Goal: Communication & Community: Answer question/provide support

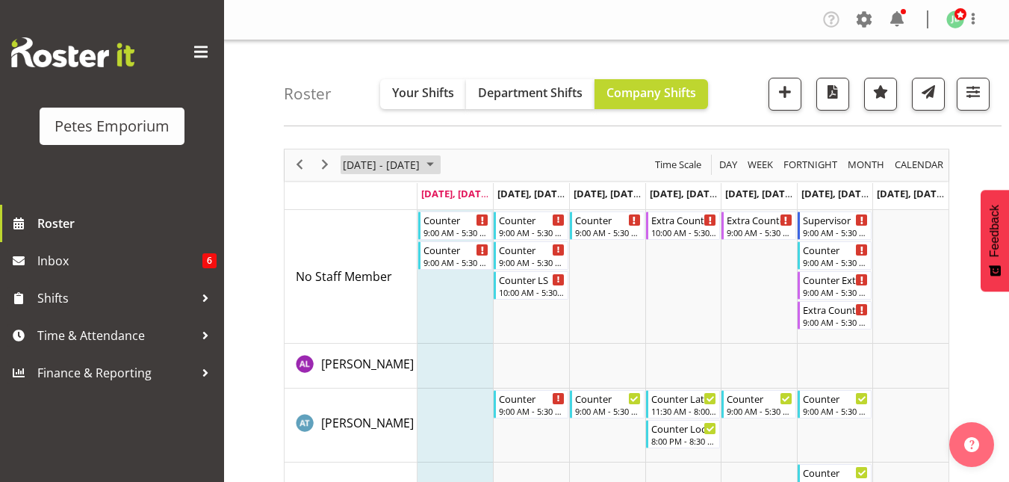
click at [439, 161] on span "September 2025" at bounding box center [430, 164] width 18 height 19
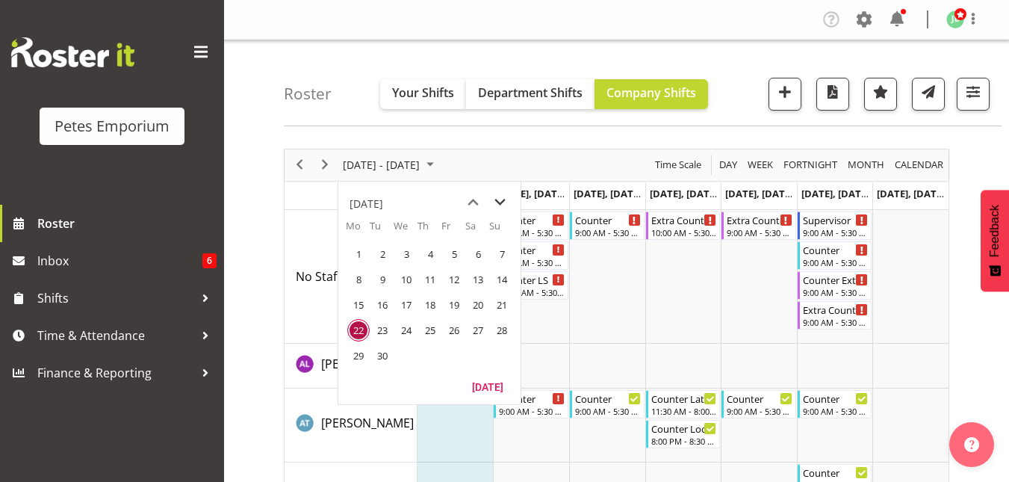
click at [500, 206] on span "next month" at bounding box center [500, 202] width 26 height 27
click at [500, 207] on span "next month" at bounding box center [500, 202] width 26 height 27
click at [354, 333] on span "22" at bounding box center [358, 330] width 22 height 22
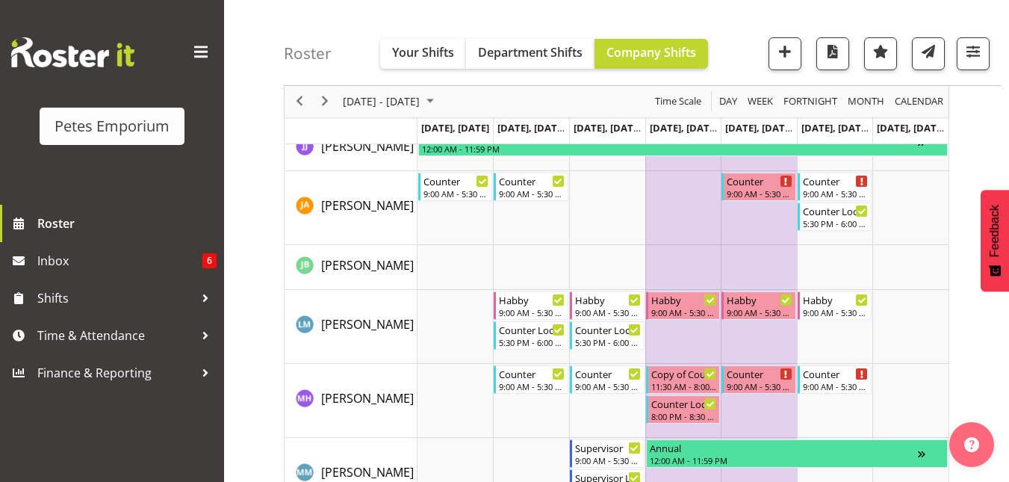
scroll to position [975, 0]
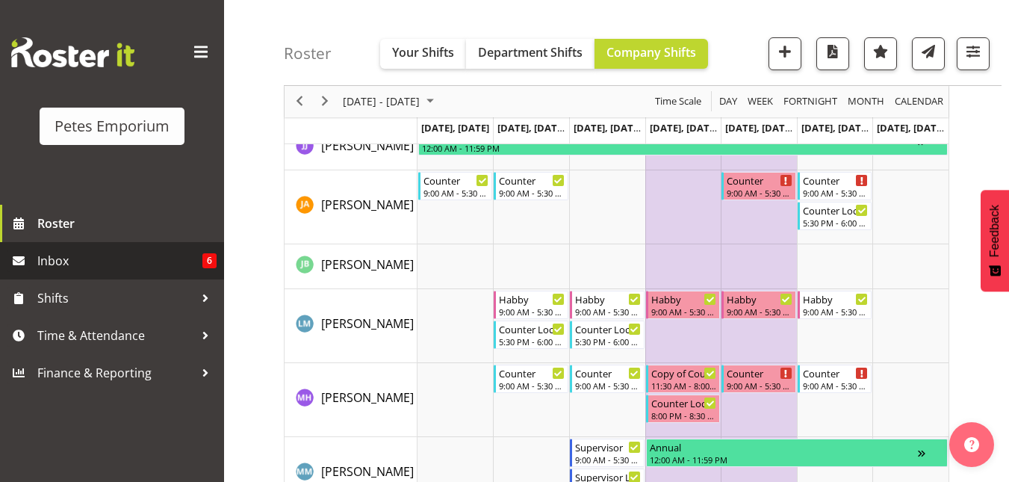
click at [61, 257] on span "Inbox" at bounding box center [119, 261] width 165 height 22
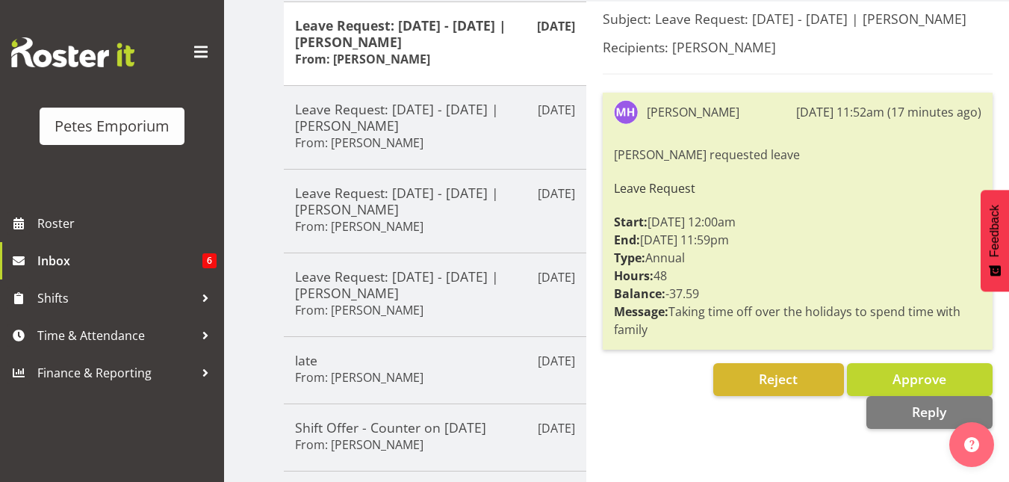
scroll to position [203, 0]
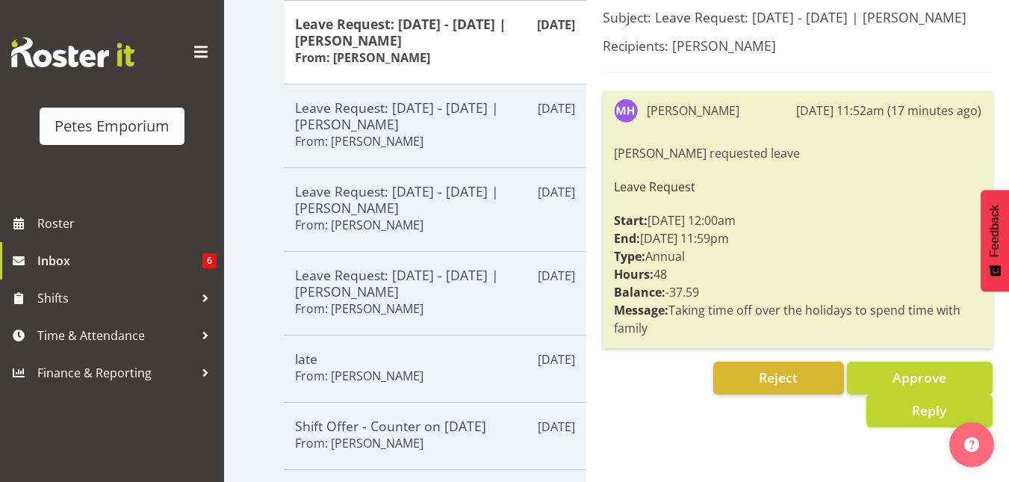
click at [906, 416] on button "Reply" at bounding box center [930, 411] width 126 height 33
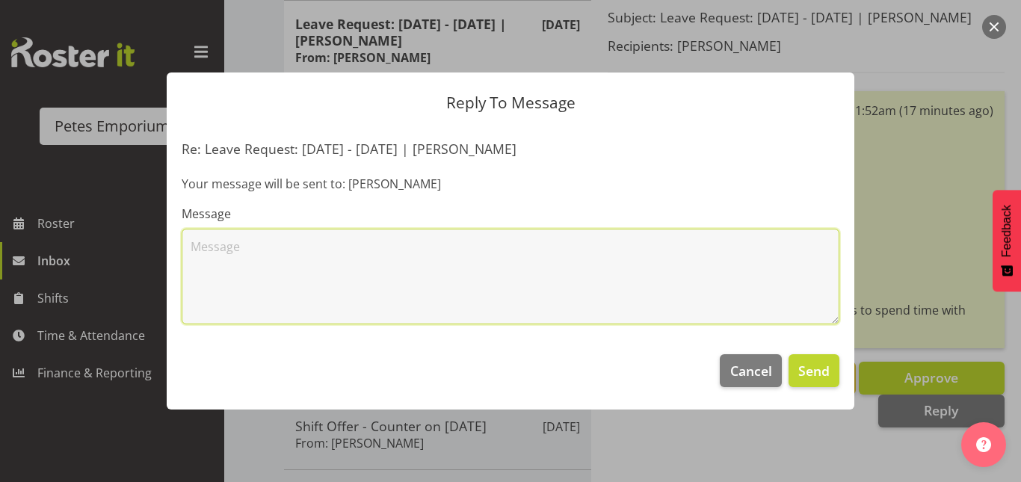
click at [189, 234] on textarea at bounding box center [511, 277] width 658 height 96
click at [216, 248] on textarea "Hi mackenzie" at bounding box center [511, 277] width 658 height 96
click at [266, 249] on textarea "Hi Mackenzie" at bounding box center [511, 277] width 658 height 96
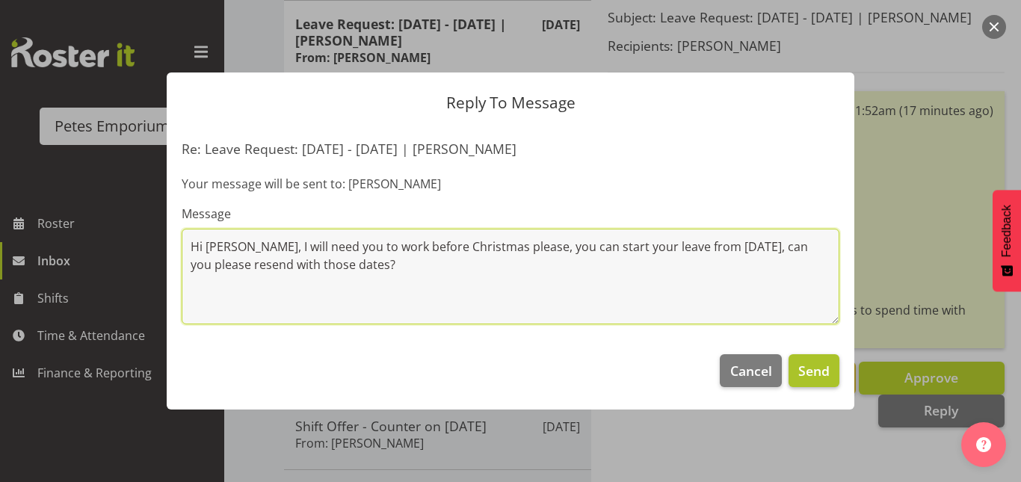
type textarea "Hi [PERSON_NAME], I will need you to work before Christmas please, you can star…"
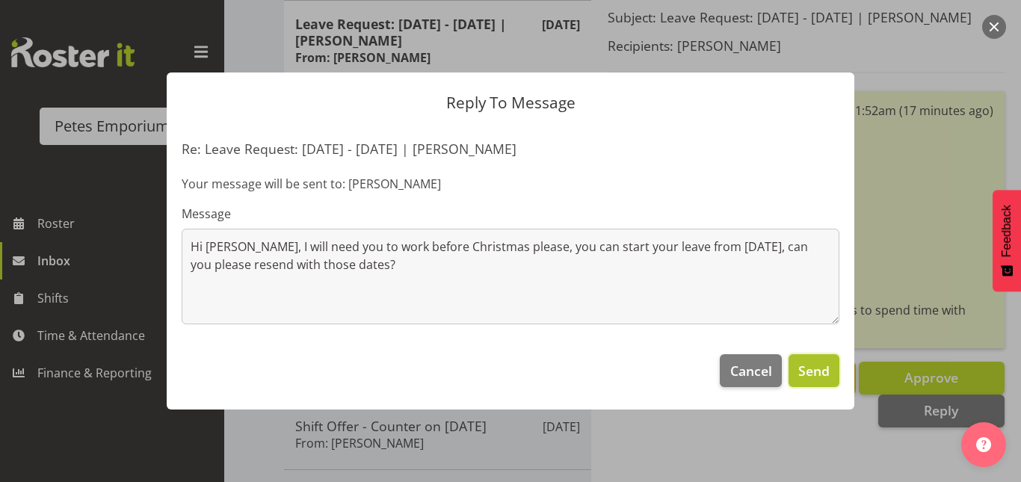
click at [829, 371] on button "Send" at bounding box center [813, 370] width 51 height 33
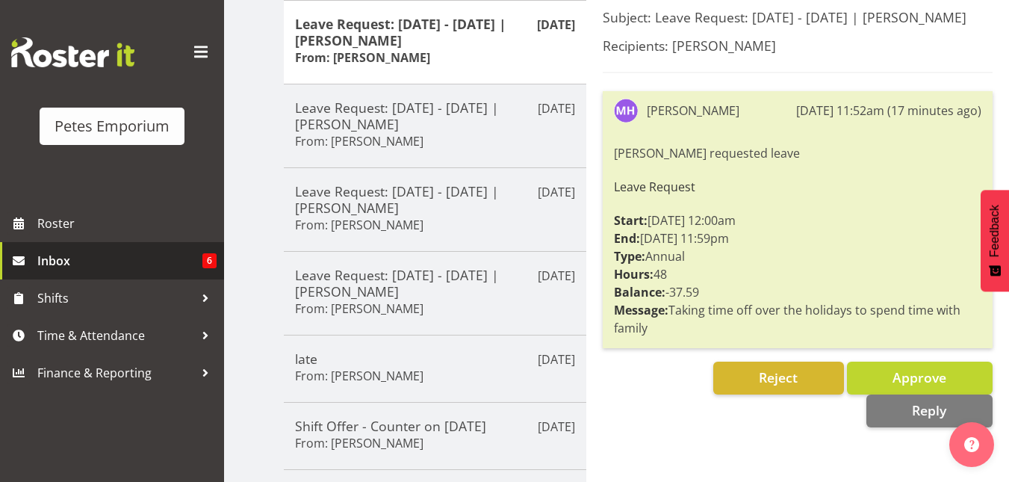
click at [93, 267] on span "Inbox" at bounding box center [119, 261] width 165 height 22
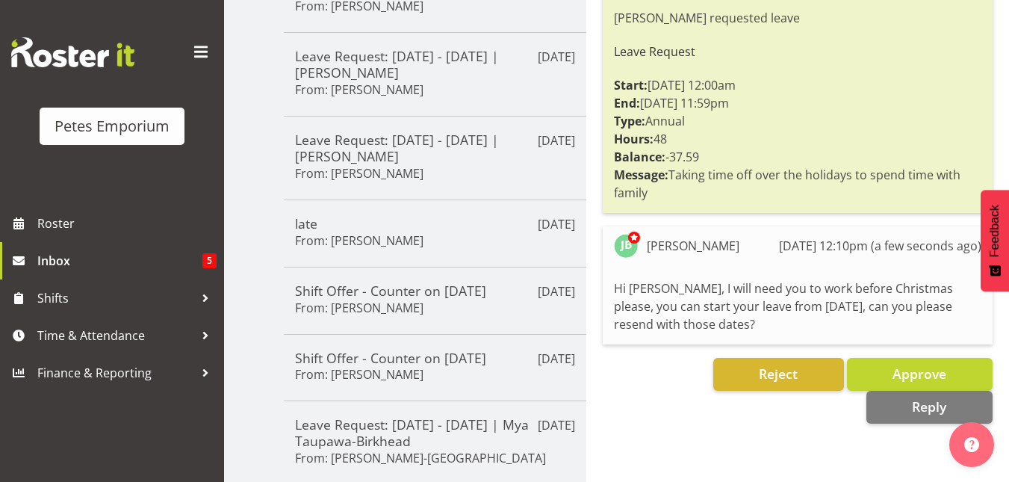
scroll to position [433, 0]
